Goal: Information Seeking & Learning: Compare options

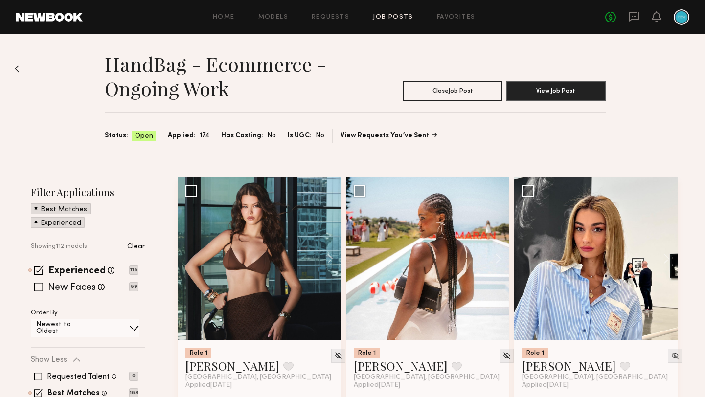
scroll to position [9832, 0]
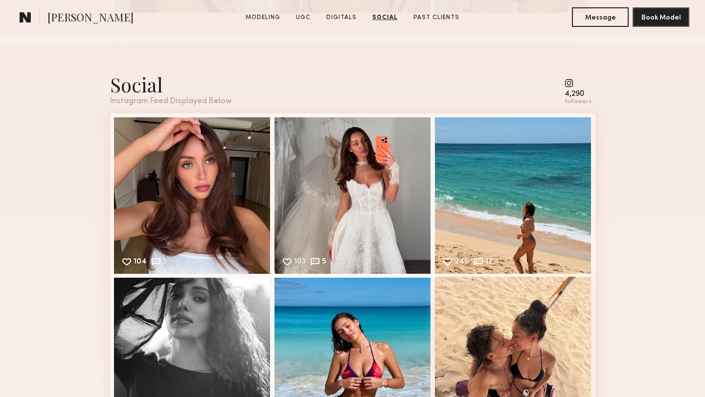
scroll to position [1834, 0]
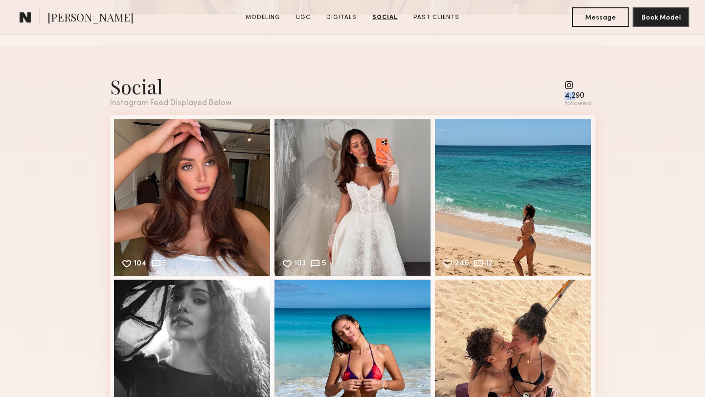
drag, startPoint x: 573, startPoint y: 85, endPoint x: 576, endPoint y: 93, distance: 9.3
click at [576, 93] on div "4,290 followers" at bounding box center [578, 94] width 27 height 27
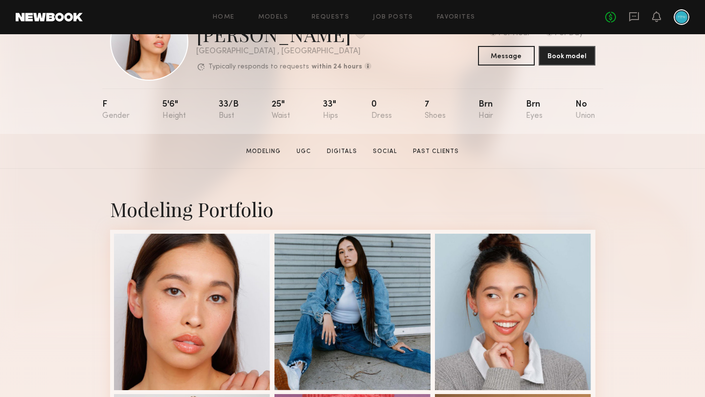
scroll to position [79, 0]
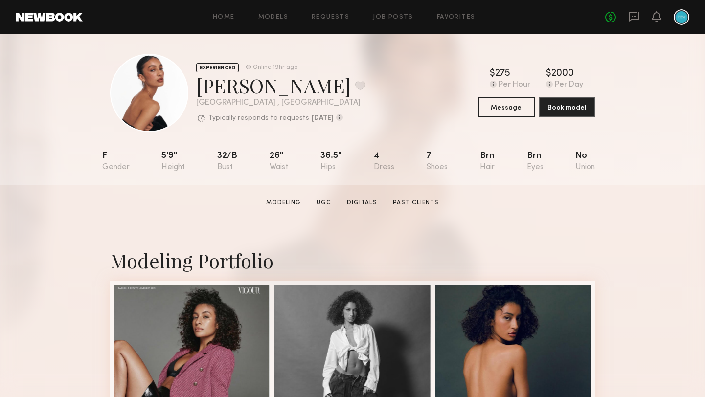
scroll to position [8, 0]
